Goal: Information Seeking & Learning: Learn about a topic

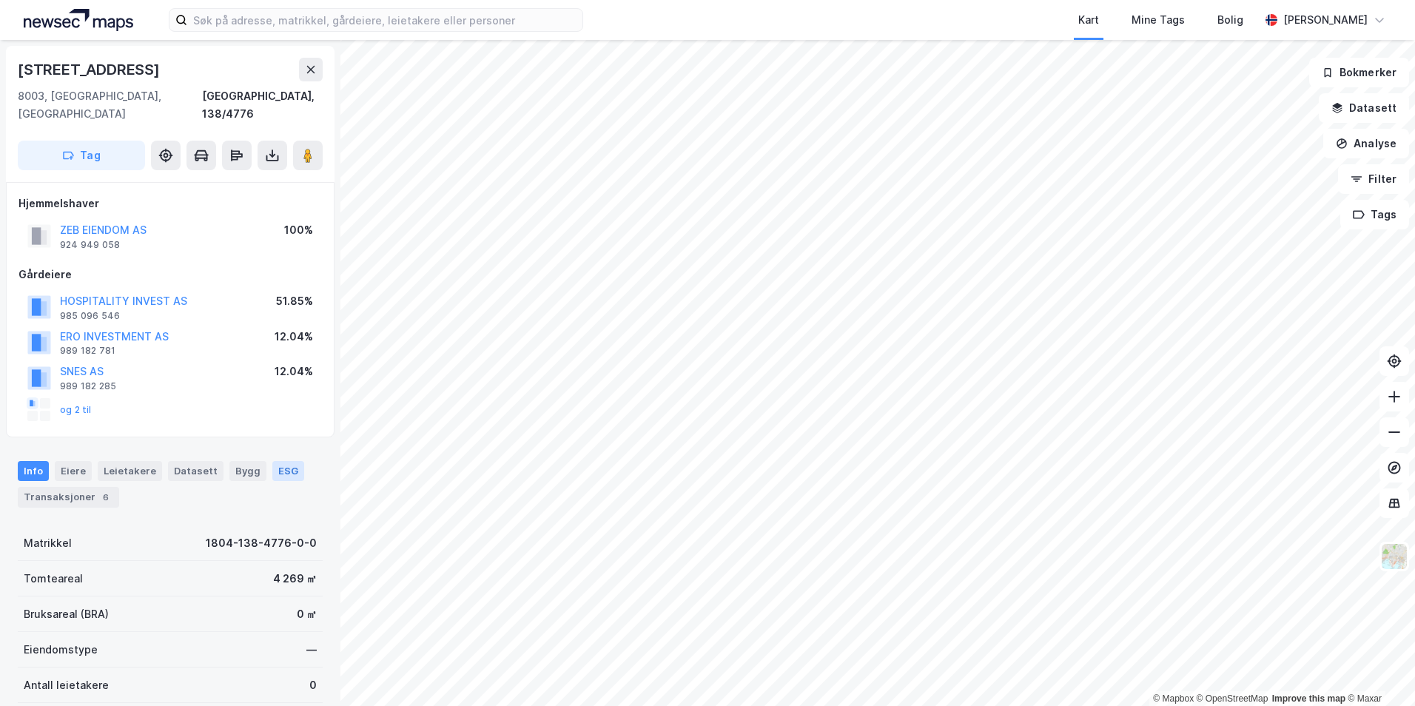
click at [284, 461] on div "ESG" at bounding box center [288, 470] width 32 height 19
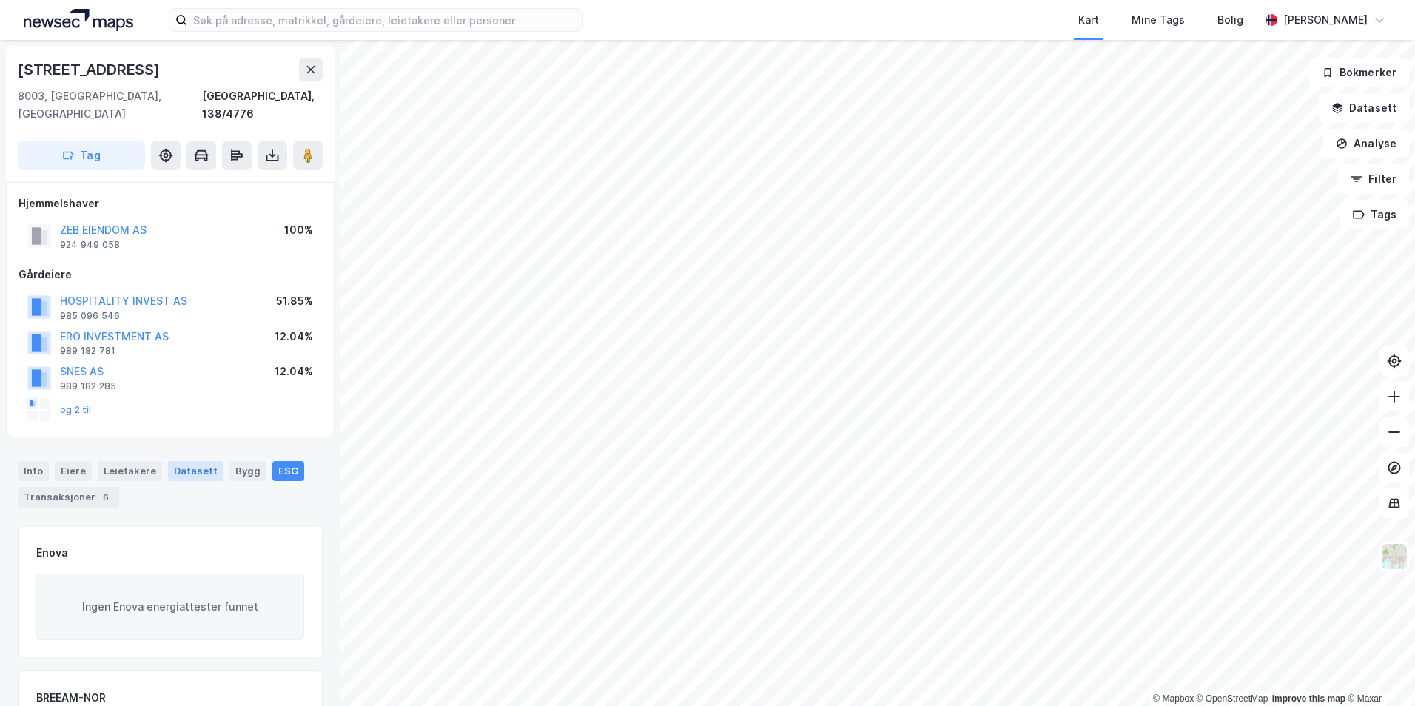
click at [180, 461] on div "Datasett" at bounding box center [196, 470] width 56 height 19
click at [77, 461] on div "Eiere" at bounding box center [73, 470] width 37 height 19
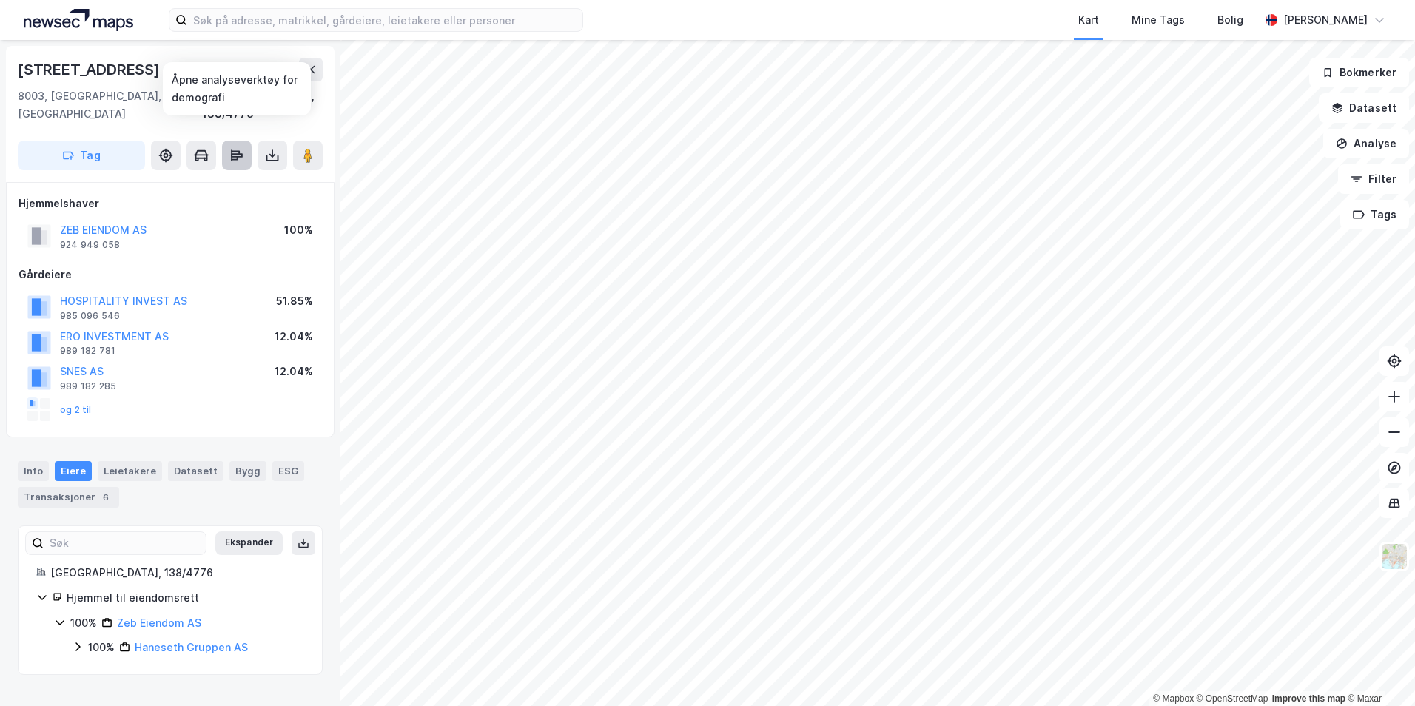
click at [232, 153] on icon at bounding box center [237, 155] width 12 height 4
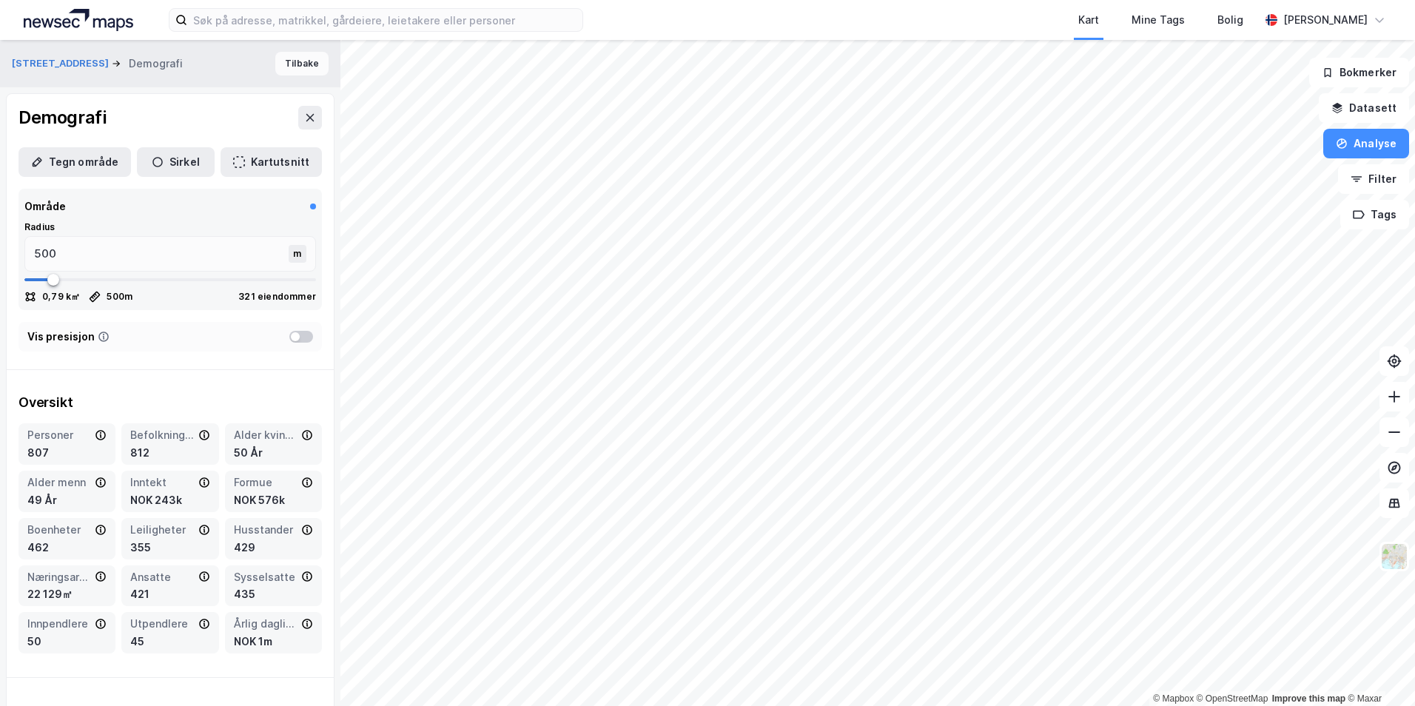
click at [284, 60] on button "Tilbake" at bounding box center [301, 64] width 53 height 24
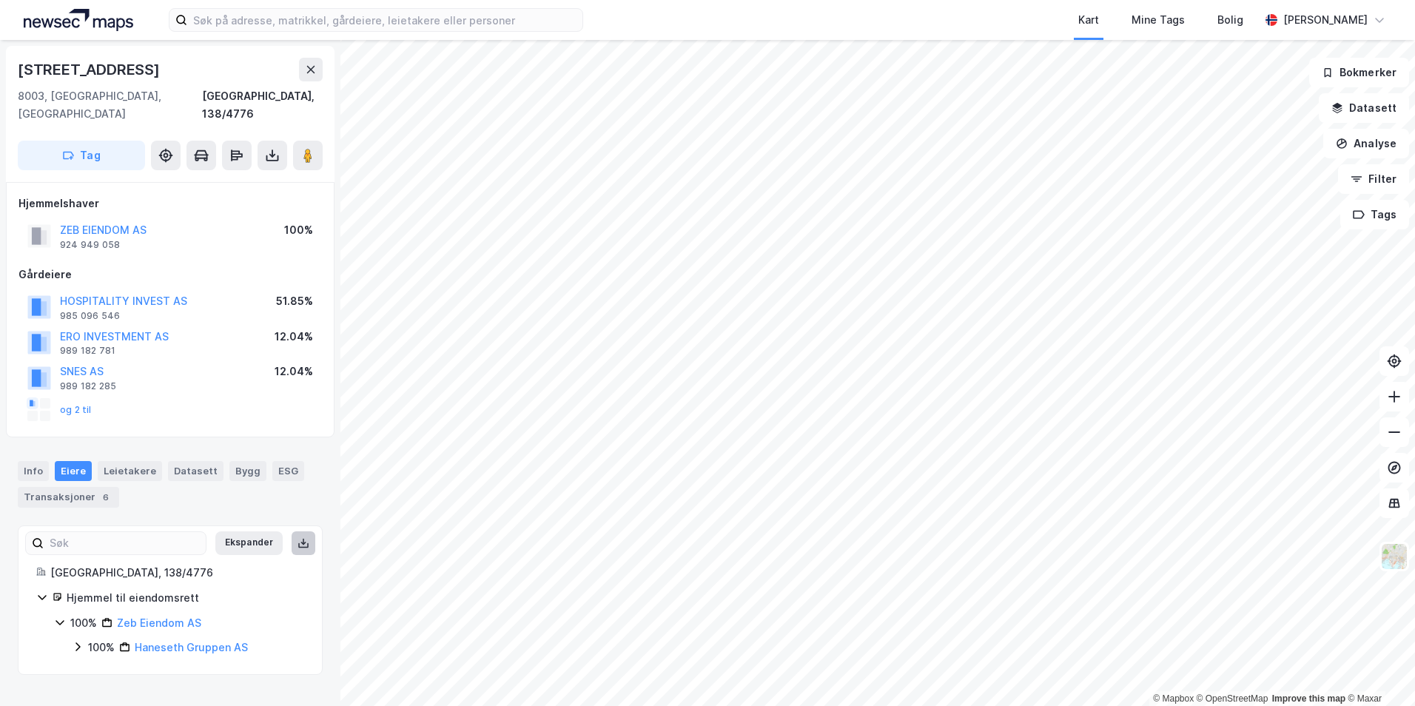
click at [298, 537] on icon at bounding box center [304, 543] width 12 height 12
click at [1370, 138] on button "Analyse" at bounding box center [1367, 144] width 86 height 30
click at [1384, 108] on button "Datasett" at bounding box center [1364, 108] width 90 height 30
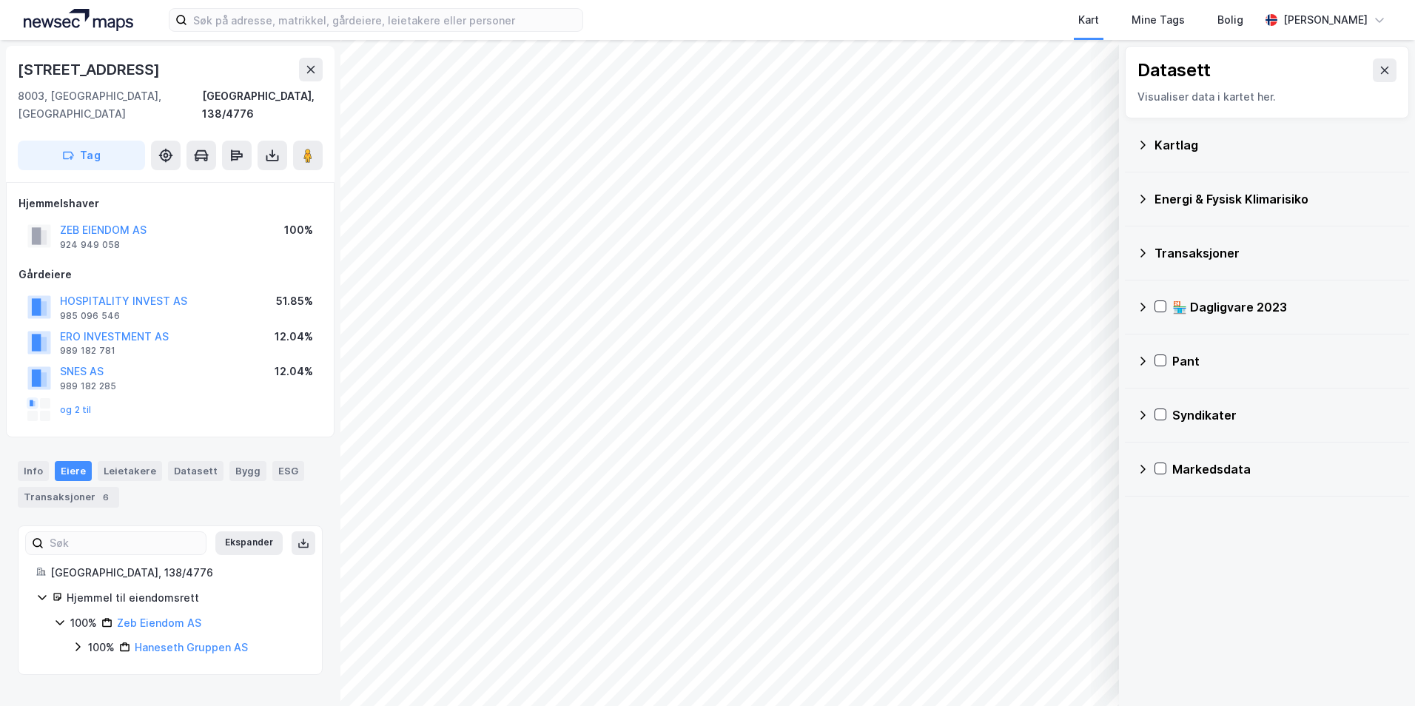
click at [1022, 23] on div "Kart Mine Tags Bolig" at bounding box center [957, 20] width 606 height 40
click at [1381, 67] on icon at bounding box center [1385, 70] width 8 height 7
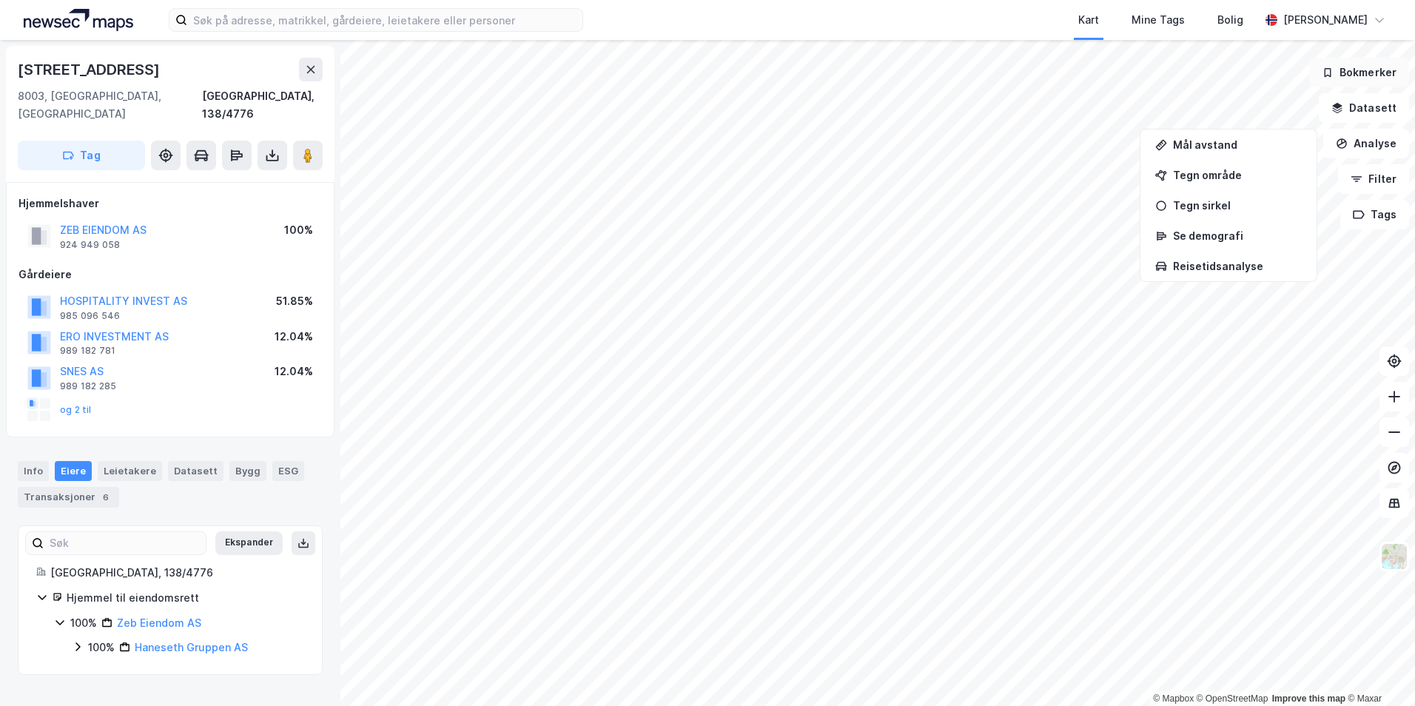
click at [1372, 70] on button "Bokmerker" at bounding box center [1359, 73] width 100 height 30
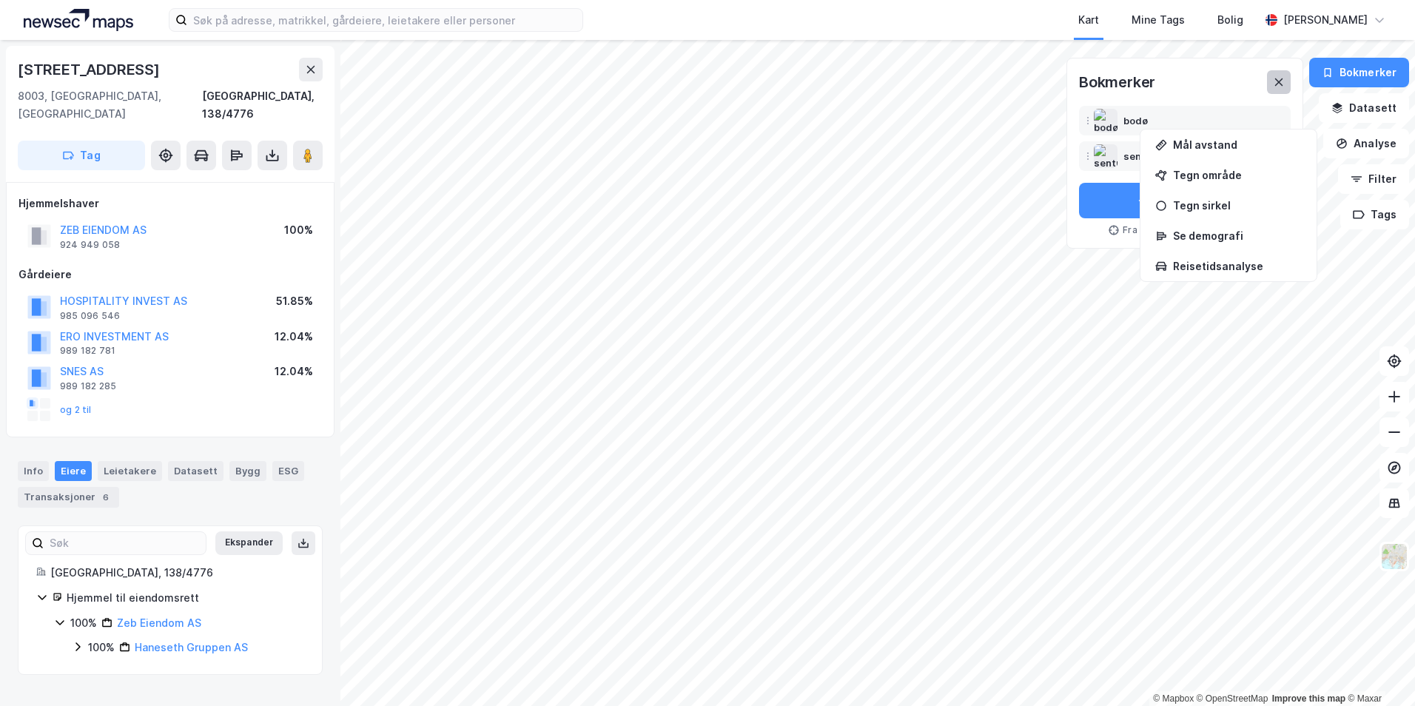
click at [1281, 78] on icon at bounding box center [1279, 82] width 12 height 12
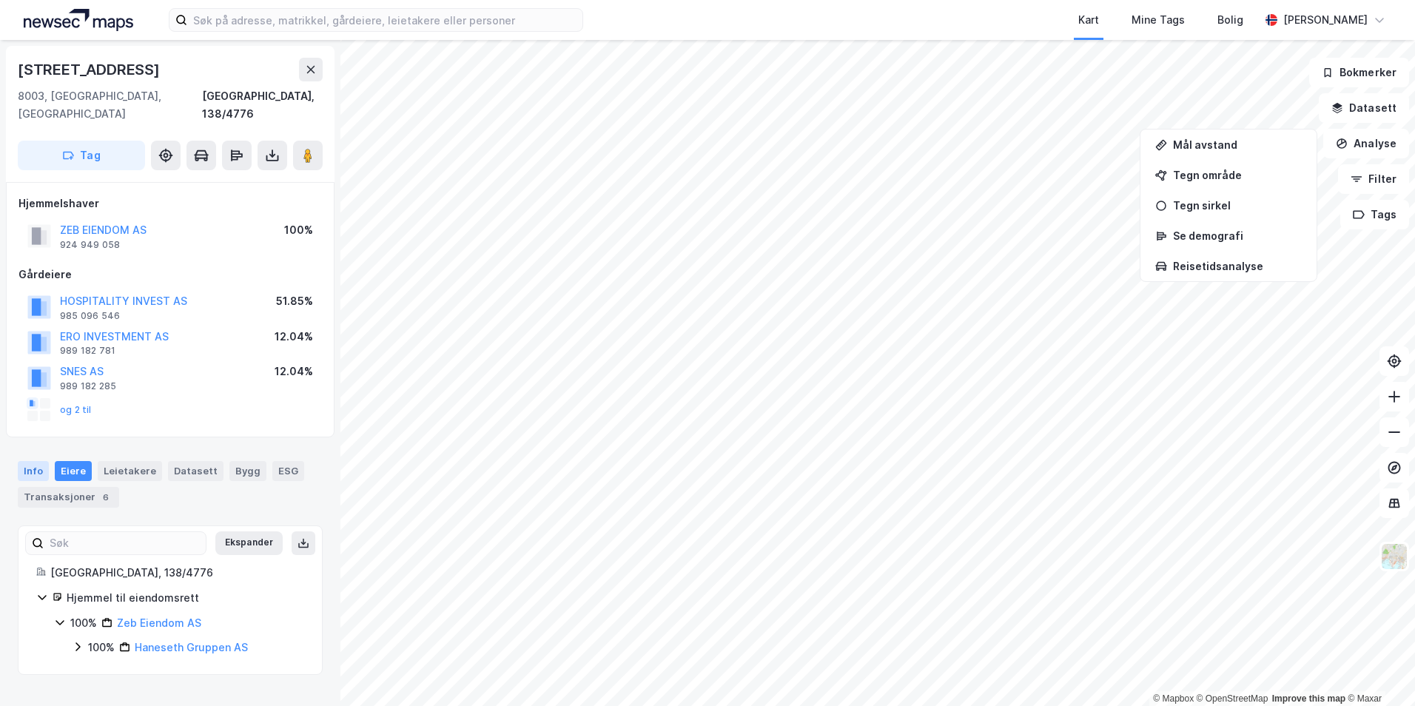
click at [25, 461] on div "Info" at bounding box center [33, 470] width 31 height 19
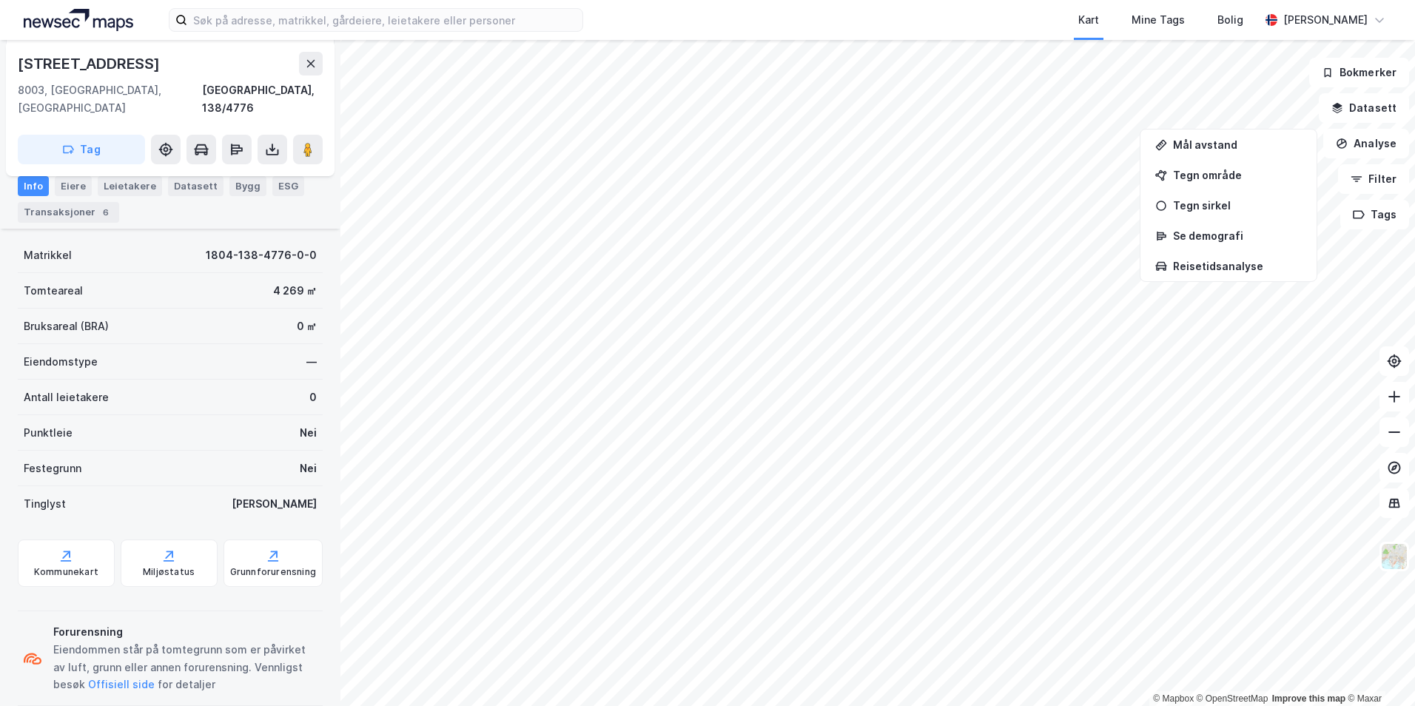
scroll to position [294, 0]
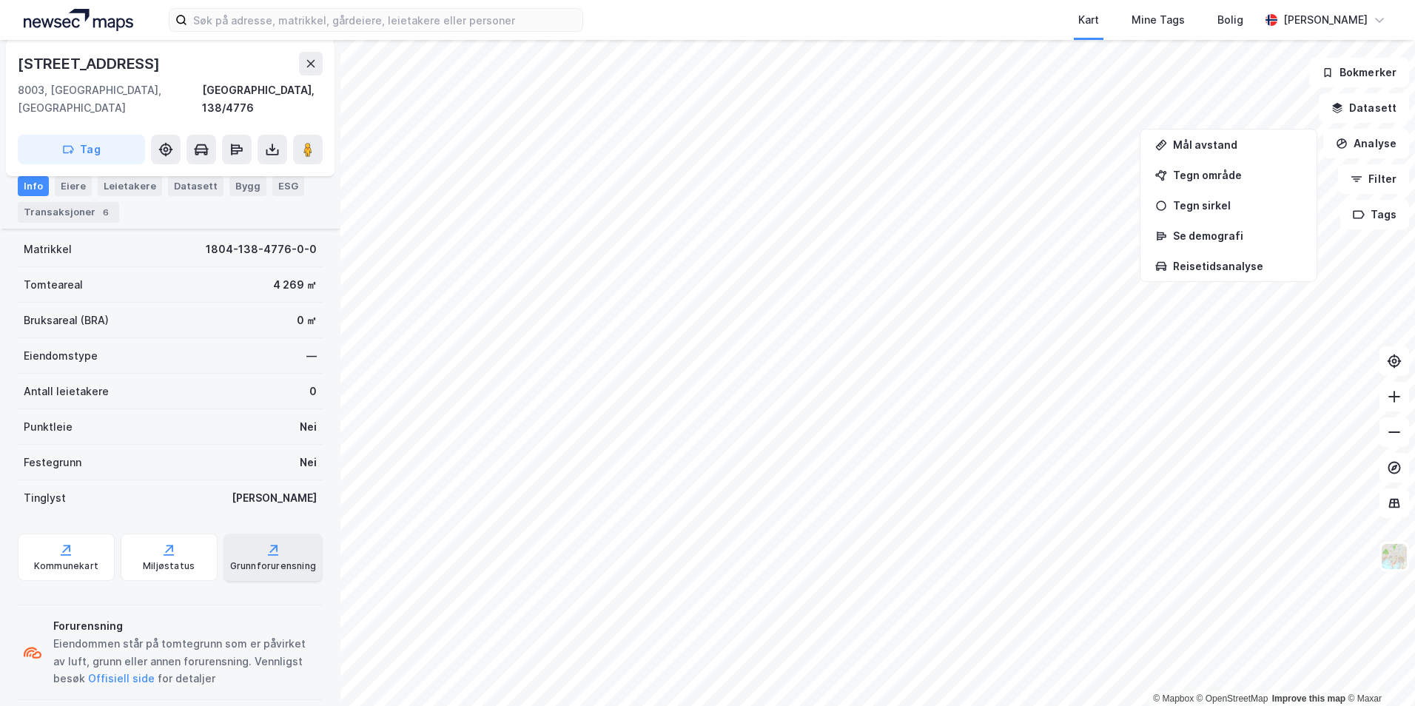
click at [260, 560] on div "Grunnforurensning" at bounding box center [273, 566] width 86 height 12
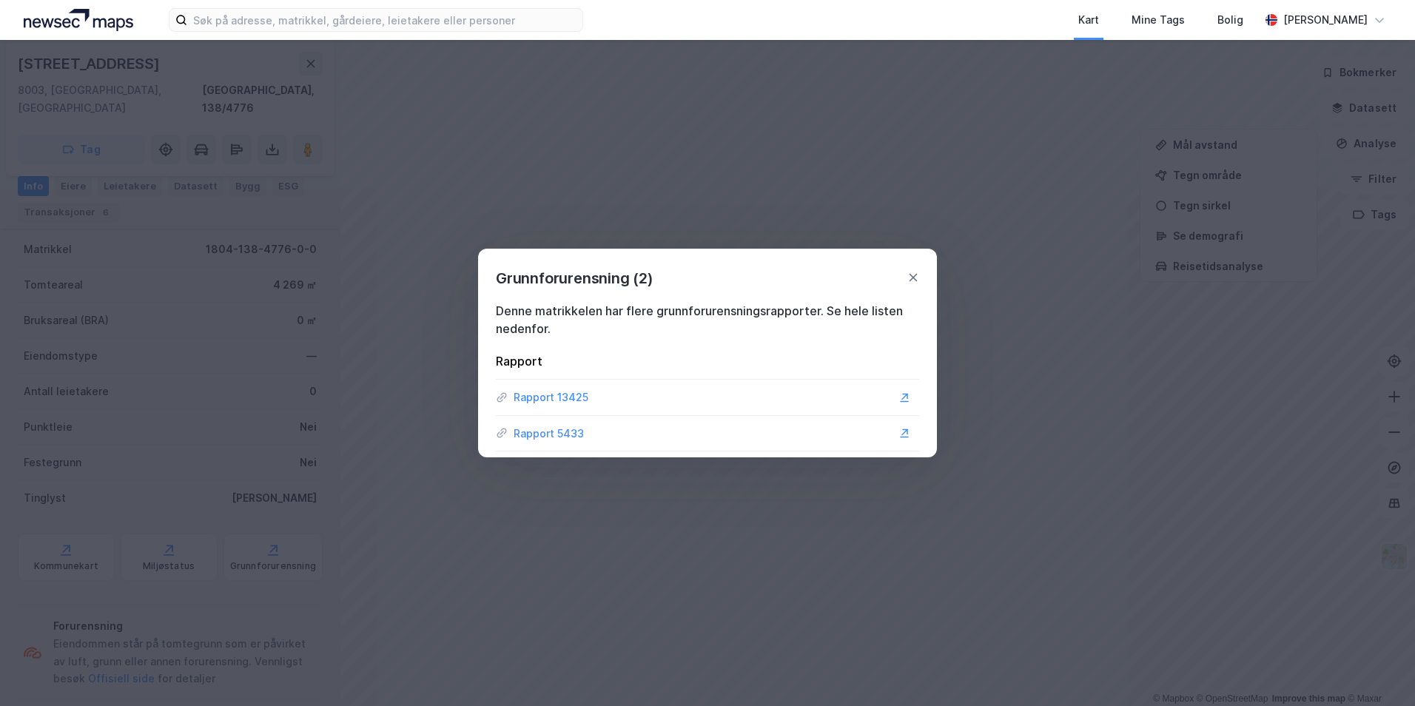
click at [581, 393] on div "Rapport 13425" at bounding box center [551, 398] width 75 height 18
click at [905, 432] on icon at bounding box center [905, 433] width 12 height 12
click at [499, 395] on icon at bounding box center [502, 398] width 12 height 12
click at [901, 429] on icon at bounding box center [905, 433] width 12 height 12
click at [923, 279] on div "Grunnforurensning (2)" at bounding box center [707, 269] width 459 height 41
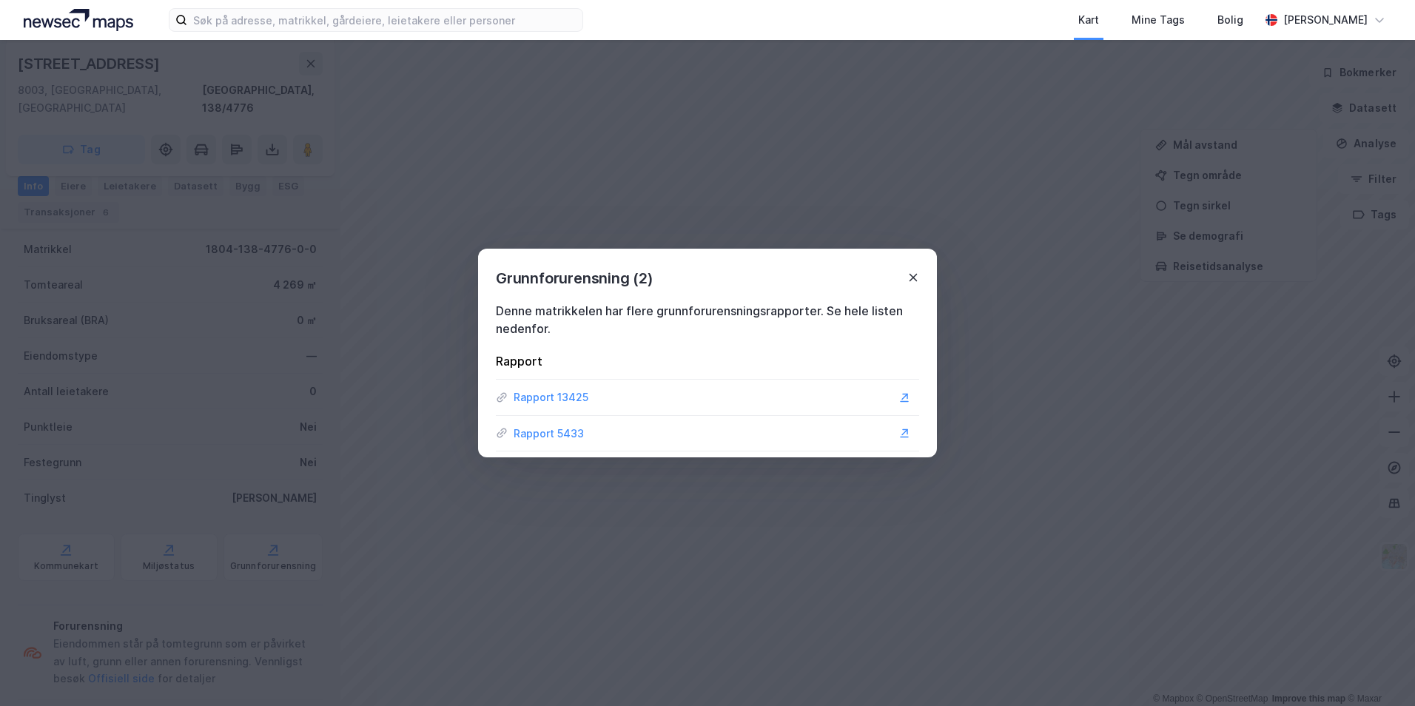
click at [916, 278] on icon at bounding box center [914, 278] width 12 height 12
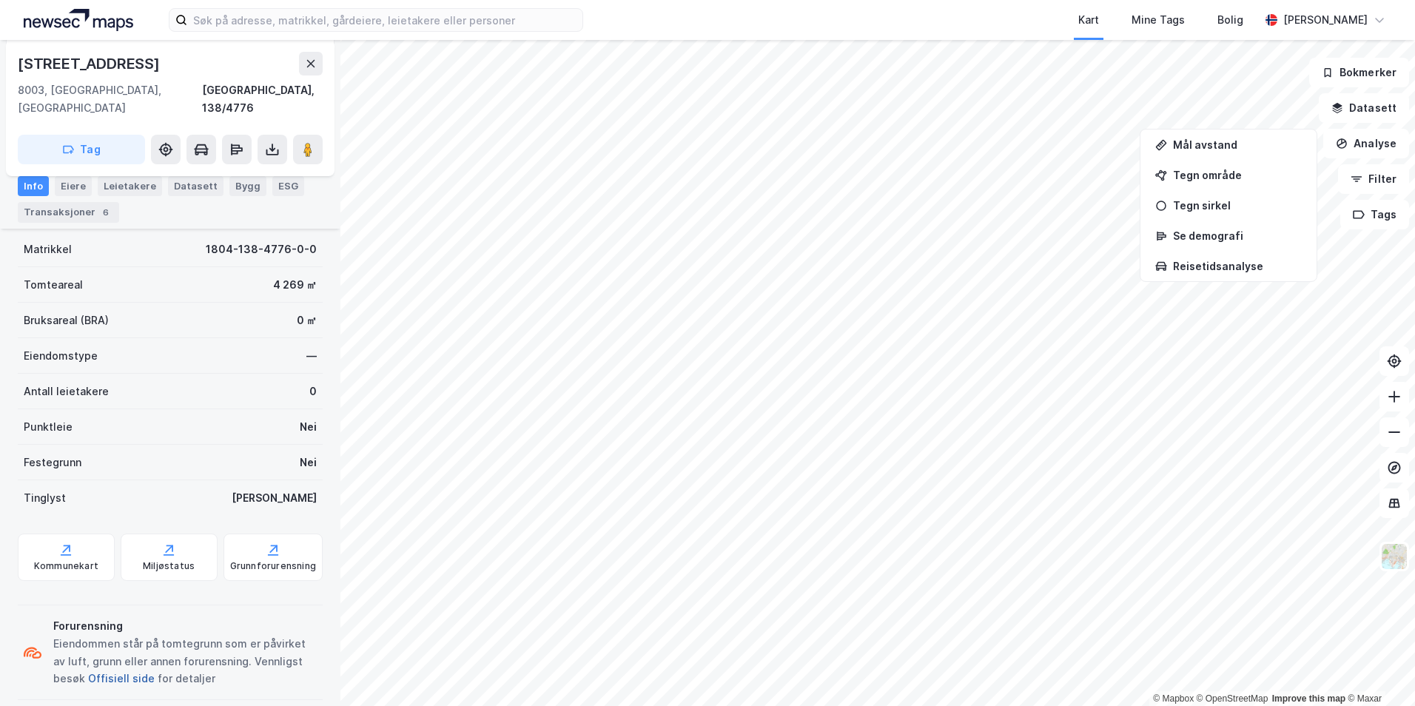
click at [0, 0] on button "Offisiell side" at bounding box center [0, 0] width 0 height 0
click at [175, 560] on div "Miljøstatus" at bounding box center [169, 566] width 52 height 12
click at [255, 560] on div "Grunnforurensning" at bounding box center [273, 566] width 86 height 12
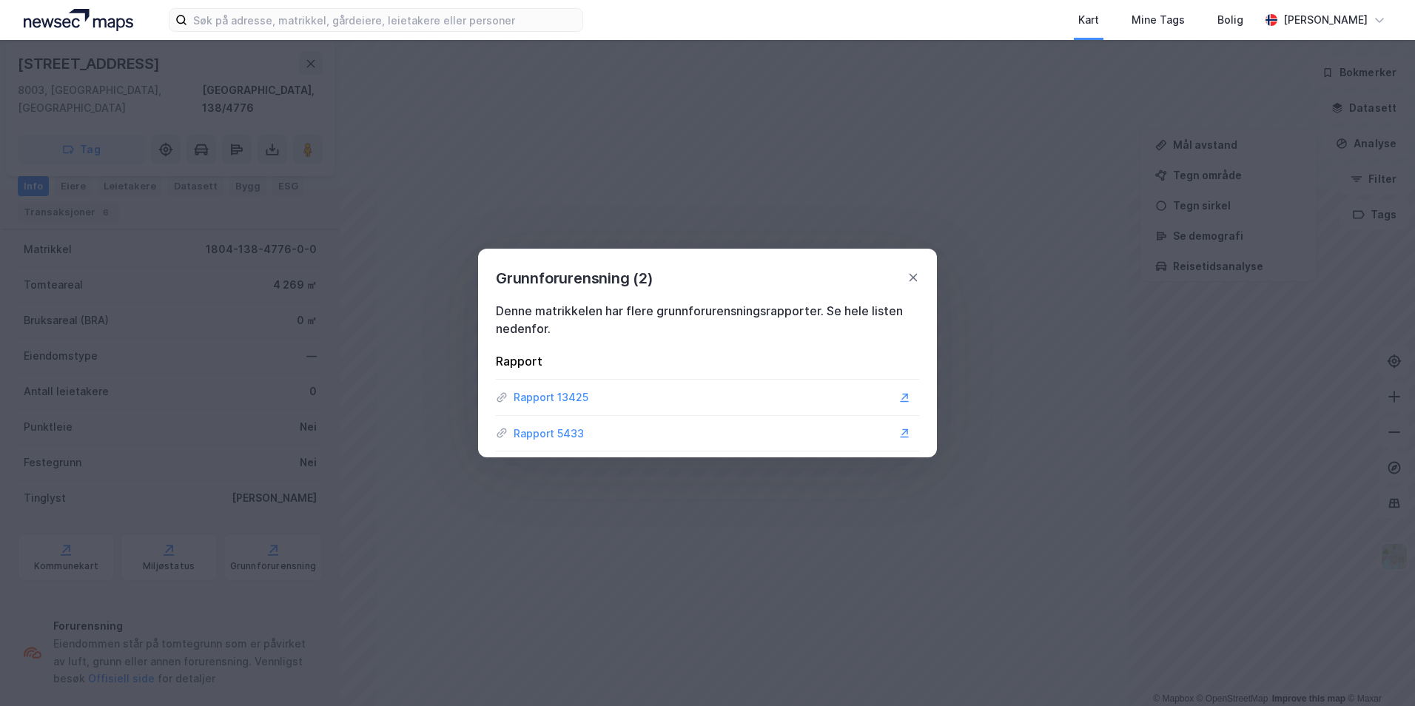
click at [540, 394] on div "Rapport 13425" at bounding box center [551, 398] width 75 height 18
